Goal: Task Accomplishment & Management: Manage account settings

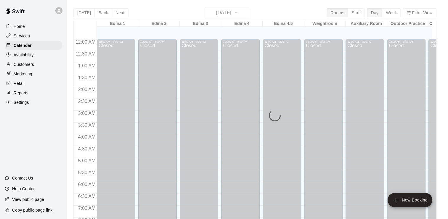
scroll to position [251, 0]
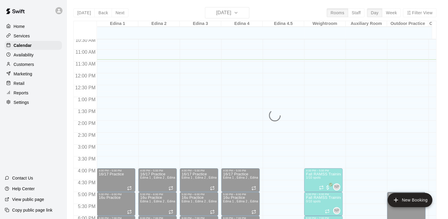
click at [246, 14] on div "[DATE] Back [DATE][DATE] Rooms Staff Day Week Filter View Edina 1 09 Tue Edina …" at bounding box center [254, 116] width 363 height 219
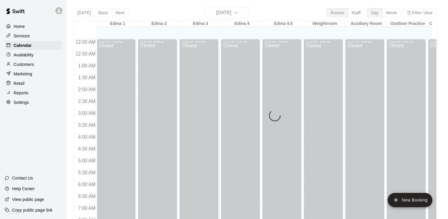
scroll to position [271, 0]
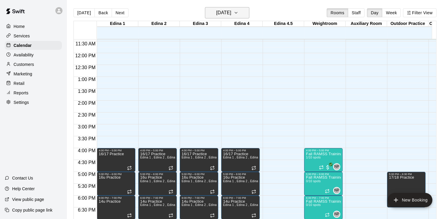
click at [238, 13] on icon "button" at bounding box center [236, 12] width 5 height 7
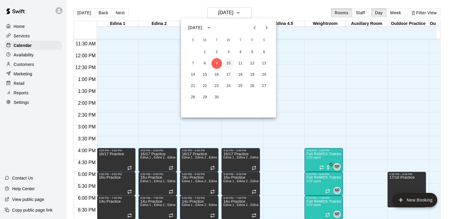
click at [230, 63] on button "10" at bounding box center [228, 63] width 11 height 11
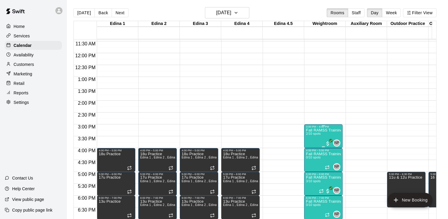
click at [314, 130] on p "Fall RAMSS Training" at bounding box center [323, 130] width 35 height 0
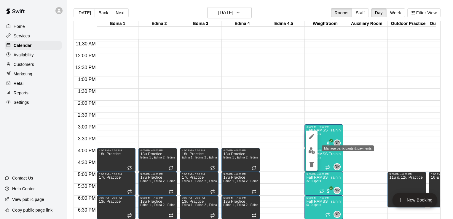
click at [313, 152] on img "edit" at bounding box center [311, 150] width 7 height 7
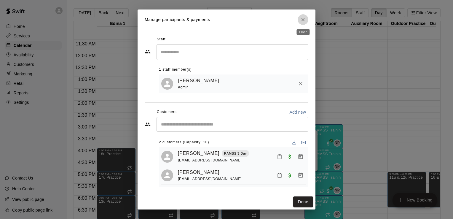
click at [302, 20] on icon "Close" at bounding box center [303, 20] width 6 height 6
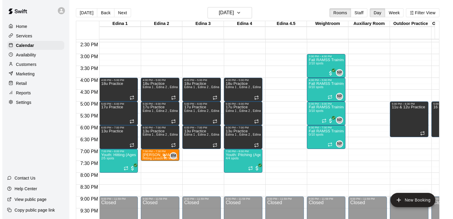
scroll to position [344, 0]
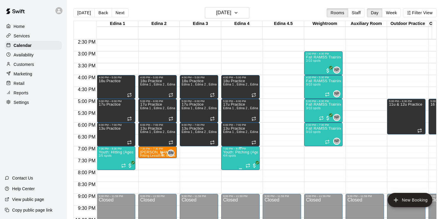
click at [233, 152] on p "Youth: Pitching (Ages 9U-13U)" at bounding box center [240, 152] width 35 height 0
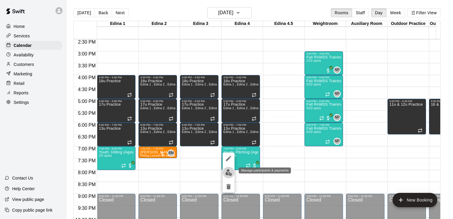
click at [227, 173] on img "edit" at bounding box center [228, 172] width 7 height 7
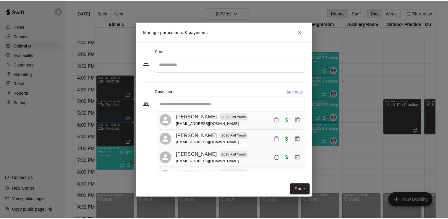
scroll to position [0, 0]
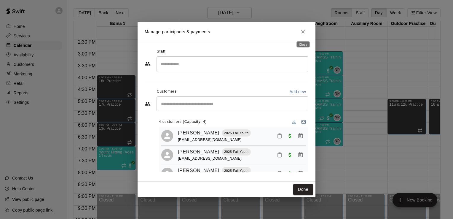
click at [304, 33] on icon "Close" at bounding box center [303, 32] width 6 height 6
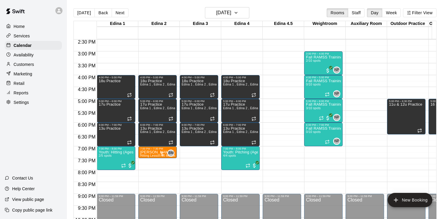
click at [25, 26] on div "Home" at bounding box center [33, 26] width 57 height 9
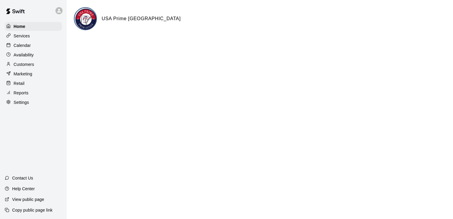
click at [124, 47] on html "Home Services Calendar Availability Customers Marketing Retail Reports Settings…" at bounding box center [226, 23] width 453 height 47
click at [27, 46] on p "Calendar" at bounding box center [22, 45] width 17 height 6
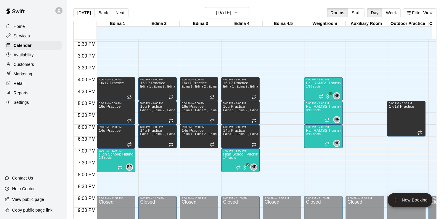
scroll to position [350, 0]
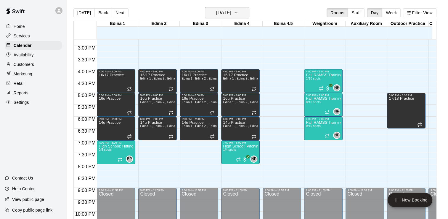
click at [238, 12] on icon "button" at bounding box center [236, 12] width 5 height 7
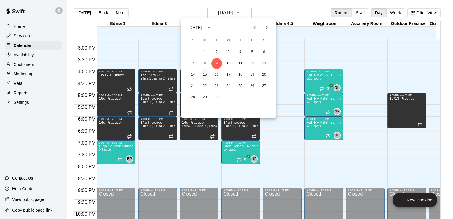
click at [206, 75] on button "15" at bounding box center [204, 74] width 11 height 11
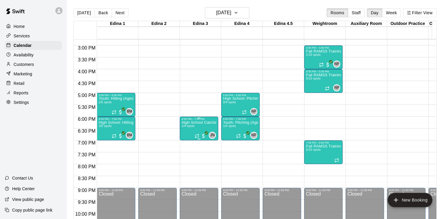
click at [190, 122] on p "High School Catching (14u-18u)" at bounding box center [199, 122] width 35 height 0
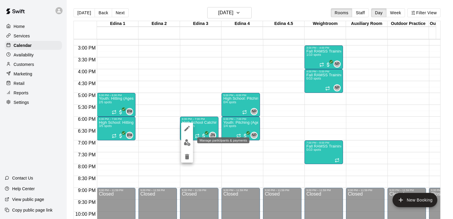
click at [186, 143] on img "edit" at bounding box center [187, 142] width 7 height 7
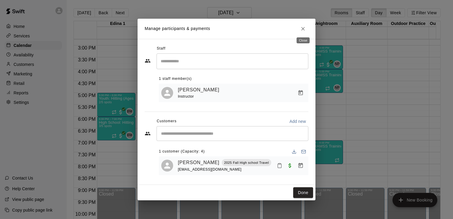
click at [304, 27] on icon "Close" at bounding box center [303, 29] width 4 height 4
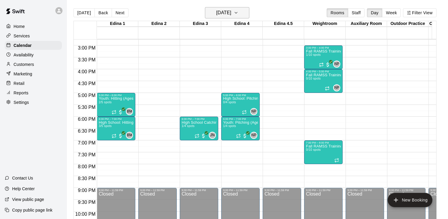
click at [237, 13] on icon "button" at bounding box center [236, 12] width 2 height 1
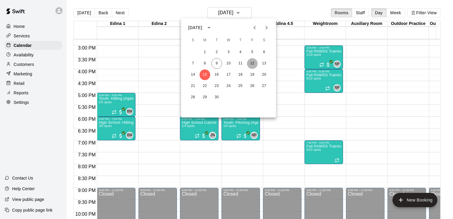
click at [252, 63] on button "12" at bounding box center [252, 63] width 11 height 11
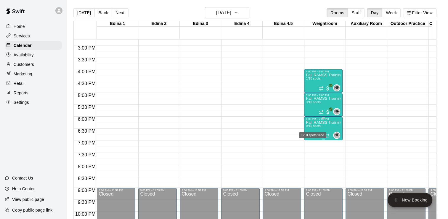
click at [318, 125] on span "0/10 spots" at bounding box center [313, 125] width 15 height 3
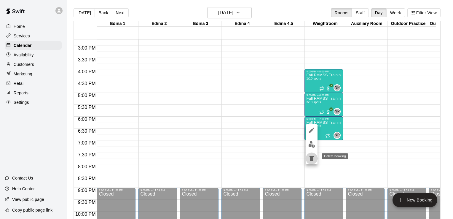
click at [312, 157] on icon "delete" at bounding box center [311, 158] width 4 height 5
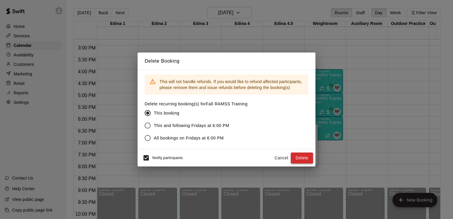
click at [303, 159] on button "Delete" at bounding box center [302, 157] width 22 height 11
